Goal: Transaction & Acquisition: Obtain resource

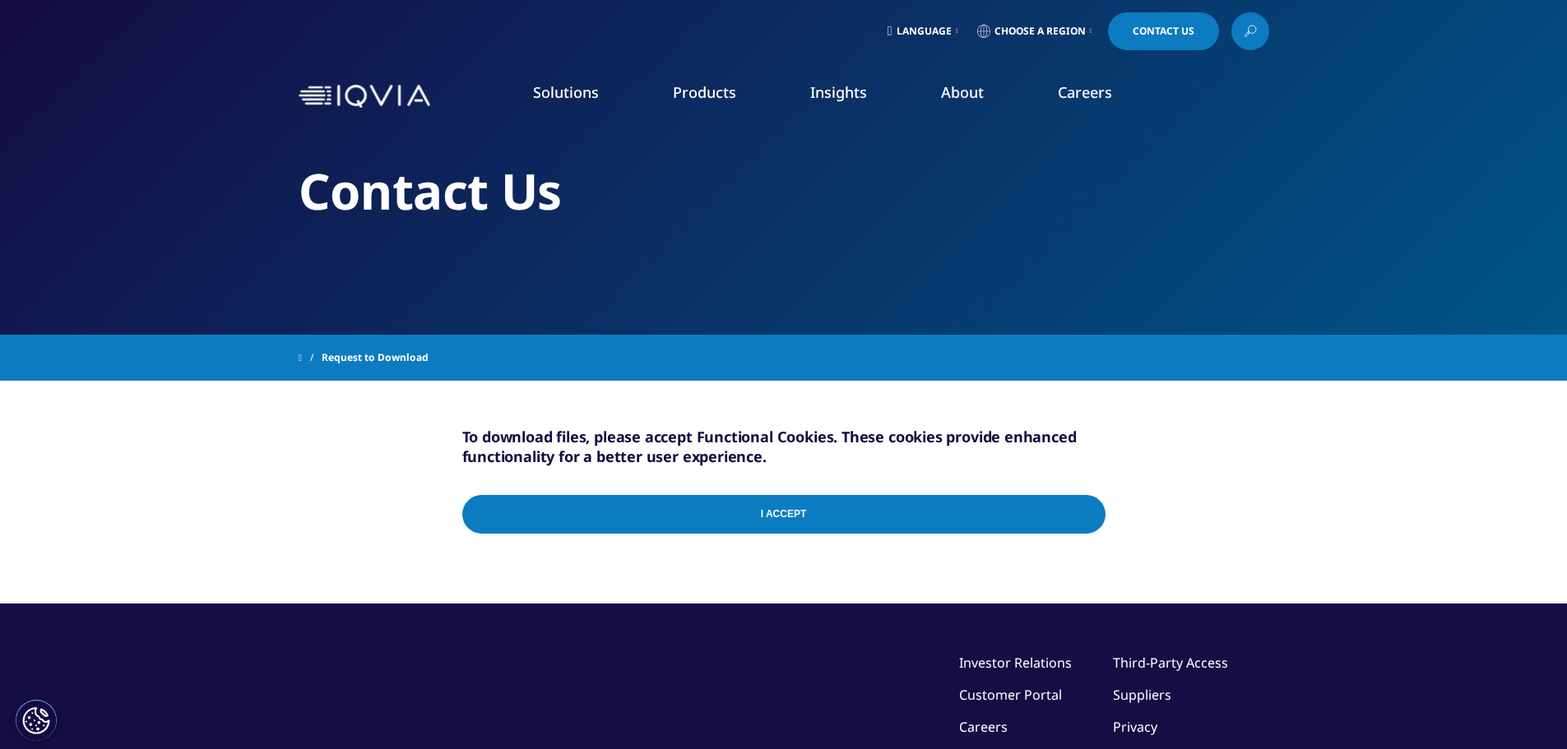
click at [828, 513] on input "I Accept" at bounding box center [783, 514] width 643 height 39
